Goal: Information Seeking & Learning: Check status

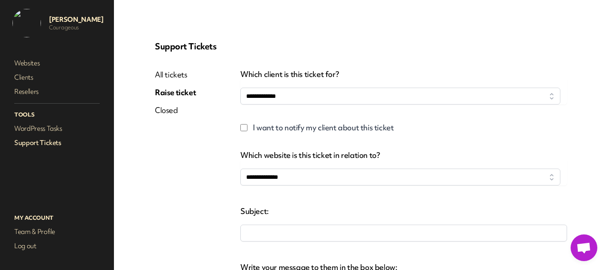
click at [172, 111] on link "Closed" at bounding box center [175, 110] width 41 height 11
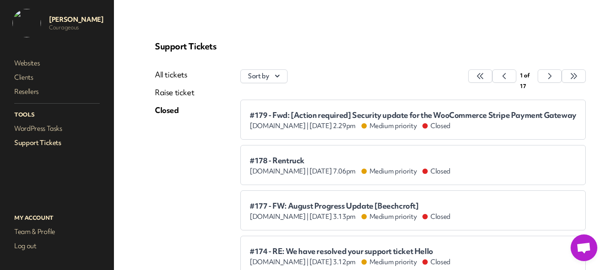
scroll to position [45, 0]
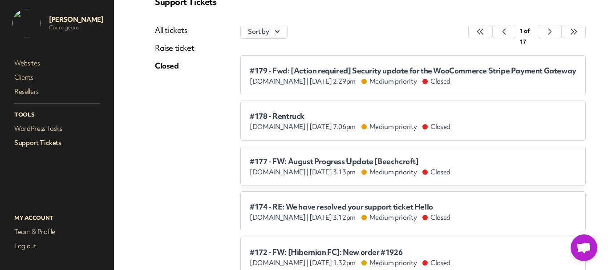
click at [289, 157] on div "#177 - FW: August Progress Update [Beechcroft] [DOMAIN_NAME] | [DATE] 3.13pm Me…" at bounding box center [413, 165] width 327 height 21
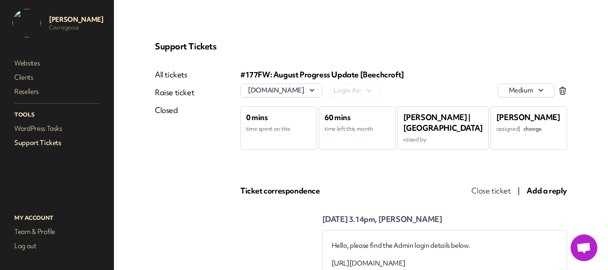
click at [42, 145] on link "Support Tickets" at bounding box center [56, 143] width 89 height 12
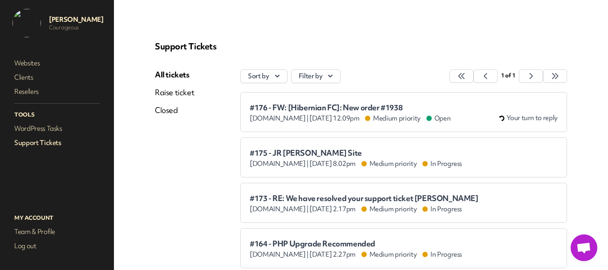
click at [168, 112] on link "Closed" at bounding box center [174, 110] width 39 height 11
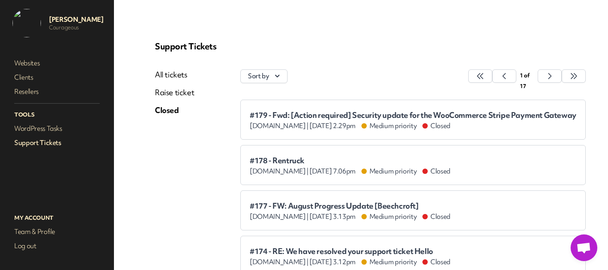
click at [316, 113] on span "#179 - Fwd: [Action required] Security update for the WooCommerce Stripe Paymen…" at bounding box center [413, 115] width 327 height 9
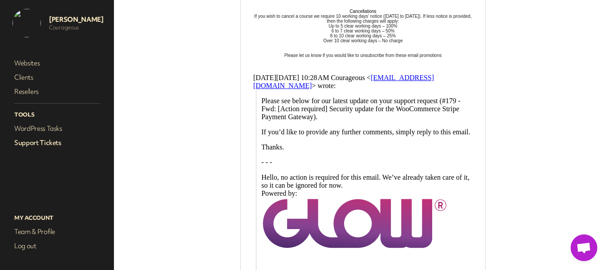
click at [28, 139] on link "Support Tickets" at bounding box center [56, 143] width 89 height 12
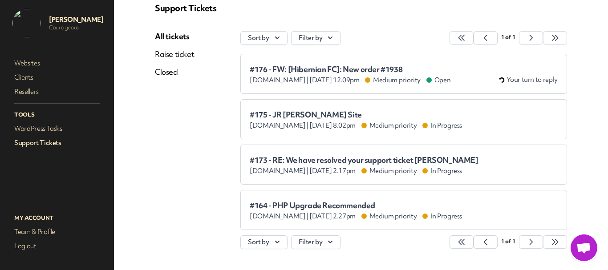
scroll to position [23, 0]
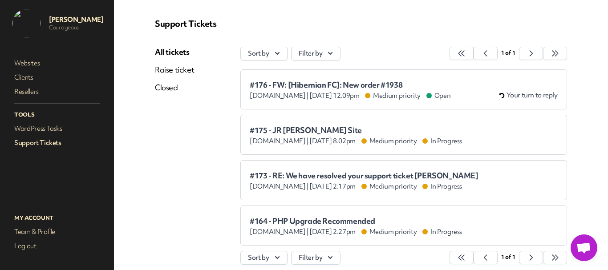
click at [270, 85] on span "#176 - FW: [Hibernian FC]: New order #1938" at bounding box center [350, 85] width 201 height 9
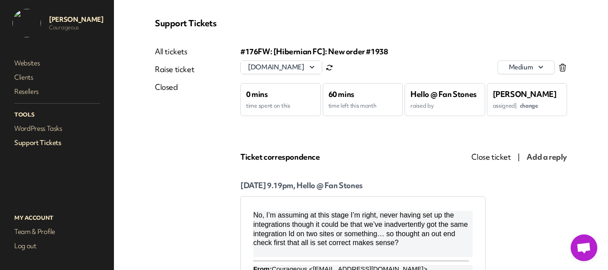
scroll to position [45, 0]
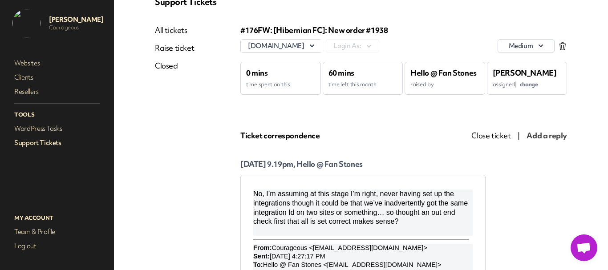
click at [49, 142] on link "Support Tickets" at bounding box center [56, 143] width 89 height 12
